Goal: Find specific page/section: Find specific page/section

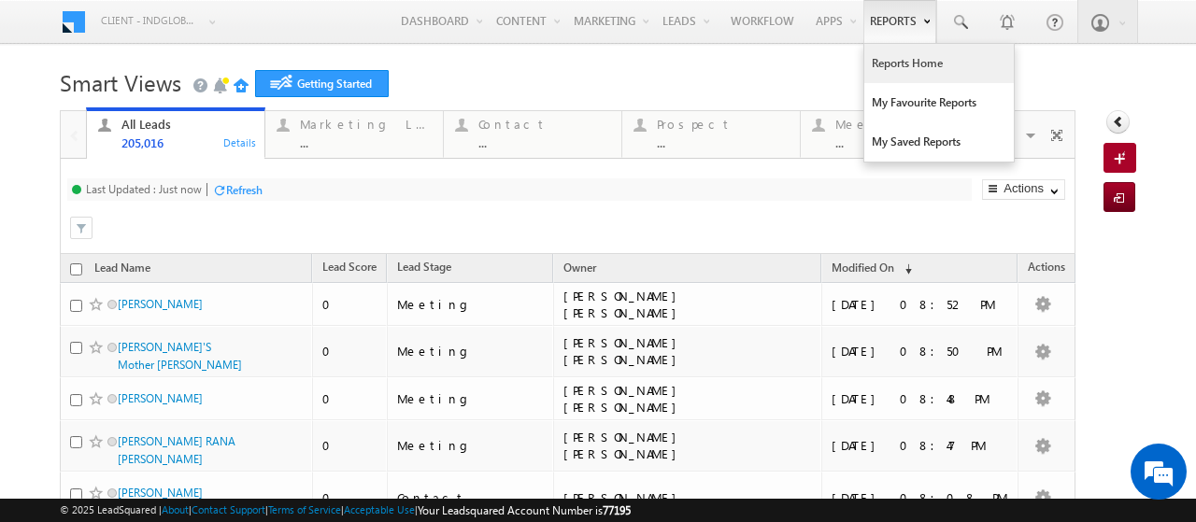
click at [884, 61] on link "Reports Home" at bounding box center [940, 63] width 150 height 39
